Goal: Check status: Check status

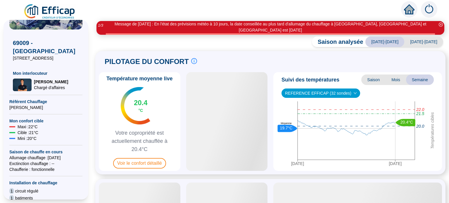
scroll to position [58, 0]
click at [139, 159] on span "Voir le confort détaillé" at bounding box center [139, 163] width 53 height 11
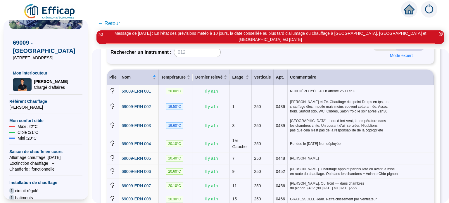
scroll to position [117, 0]
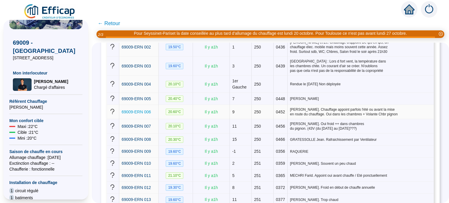
click at [143, 110] on span "69009-ERN 006" at bounding box center [135, 112] width 29 height 5
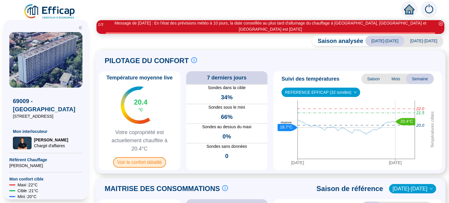
click at [145, 159] on span "Voir le confort détaillé" at bounding box center [139, 162] width 53 height 11
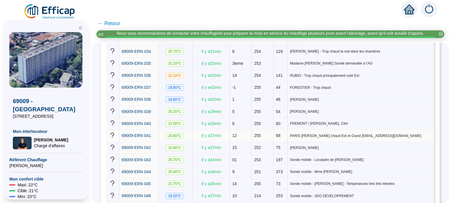
scroll to position [554, 0]
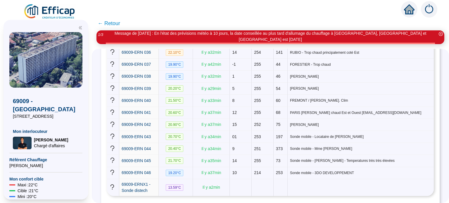
click at [108, 23] on span "← Retour" at bounding box center [109, 23] width 22 height 8
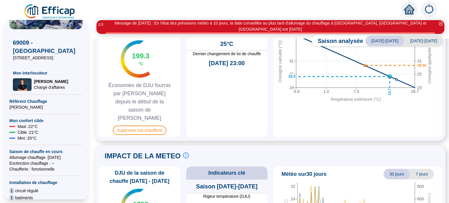
scroll to position [350, 0]
